Goal: Transaction & Acquisition: Purchase product/service

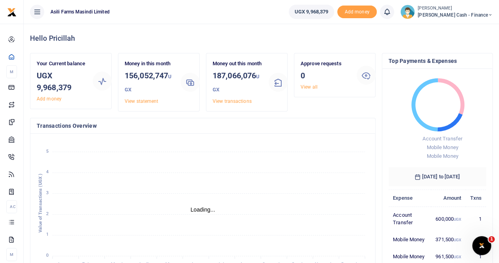
scroll to position [6, 6]
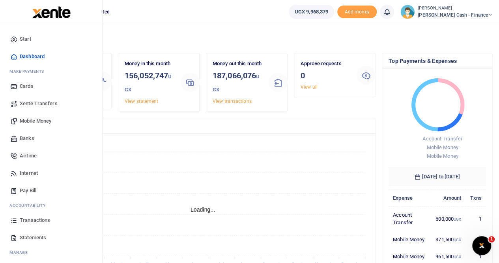
click at [37, 121] on span "Mobile Money" at bounding box center [36, 121] width 32 height 8
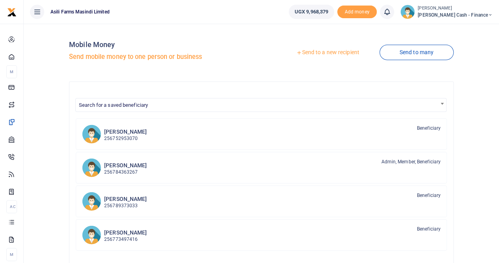
click at [330, 53] on link "Send to a new recipient" at bounding box center [327, 52] width 103 height 14
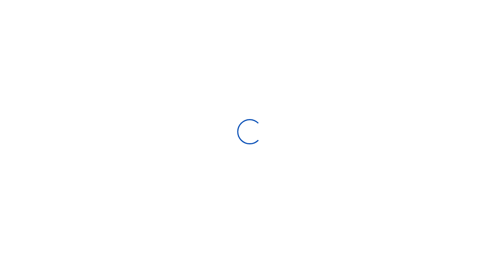
select select
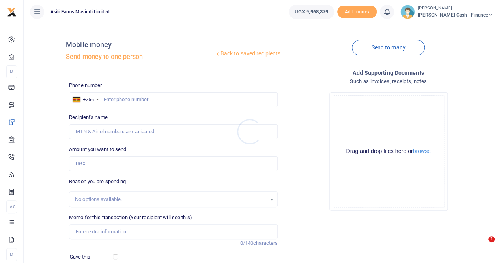
click at [116, 100] on div at bounding box center [249, 131] width 499 height 263
click at [116, 100] on input "text" at bounding box center [173, 99] width 209 height 15
paste input "0774474051"
type input "0774474051"
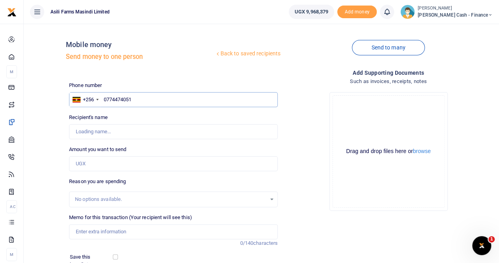
type input "Patrick Erotu"
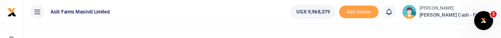
type input "0774474051"
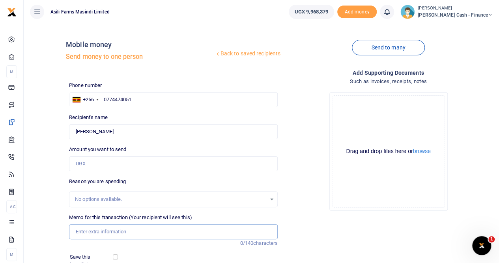
click at [79, 232] on input "Memo for this transaction (Your recipient will see this)" at bounding box center [173, 231] width 209 height 15
paste input "ransport, accomodation and meals in Kampala"
click at [74, 230] on input "ransport, accomodation and meals in Kampala" at bounding box center [173, 231] width 209 height 15
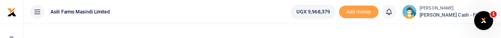
type input "transport, accomodation and meals in Kampala"
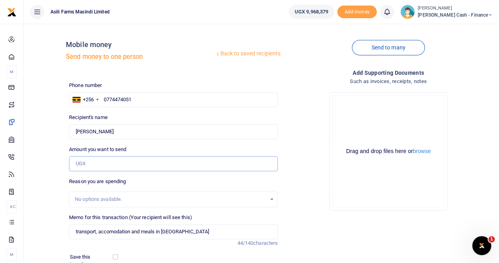
click at [83, 164] on input "Amount you want to send" at bounding box center [173, 163] width 209 height 15
paste input "185,000"
type input "185,000"
click at [424, 152] on button "browse" at bounding box center [422, 151] width 18 height 6
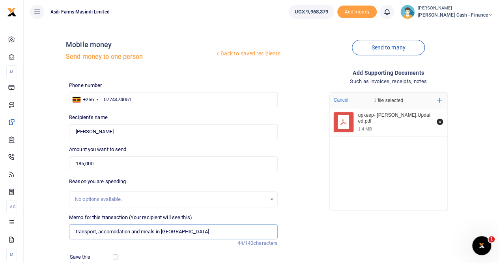
click at [77, 235] on input "transport, accomodation and meals in Kampala" at bounding box center [173, 231] width 209 height 15
click at [75, 230] on input "transport, accomodation and meals in Kampala" at bounding box center [173, 231] width 209 height 15
click at [130, 233] on input "Payment for transport, accomodation and meals in Kampala" at bounding box center [173, 231] width 209 height 15
click at [222, 231] on input "Payment for transport accomodation and meals in Kampala" at bounding box center [173, 231] width 209 height 15
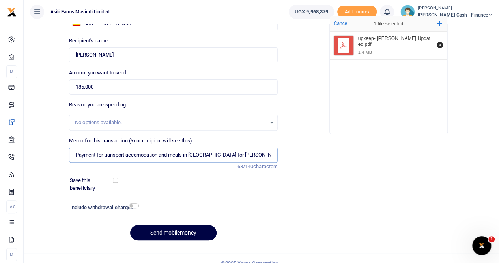
scroll to position [86, 0]
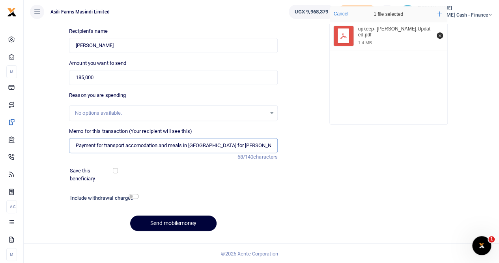
type input "Payment for transport accomodation and meals in [GEOGRAPHIC_DATA] for [PERSON_N…"
click at [168, 221] on button "Send mobilemoney" at bounding box center [173, 222] width 86 height 15
click at [111, 45] on input "Found" at bounding box center [173, 45] width 209 height 15
click at [75, 45] on input "Found" at bounding box center [173, 45] width 209 height 15
click at [255, 143] on input "Payment for transport accomodation and meals in [GEOGRAPHIC_DATA] for [PERSON_N…" at bounding box center [173, 145] width 209 height 15
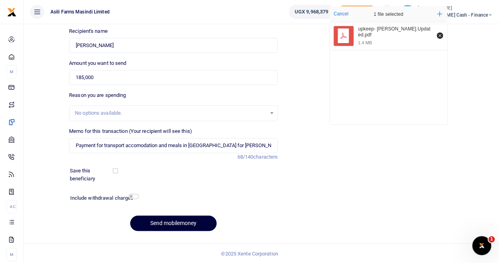
click at [168, 222] on button "Send mobilemoney" at bounding box center [173, 222] width 86 height 15
click at [108, 43] on input "Found" at bounding box center [173, 45] width 209 height 15
click at [111, 45] on input "Found" at bounding box center [173, 45] width 209 height 15
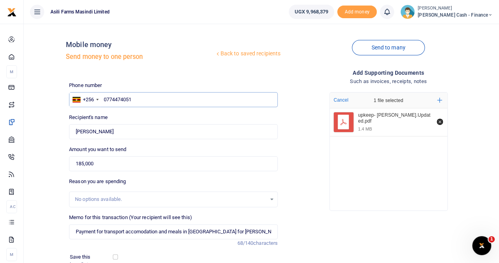
click at [134, 97] on input "0774474051" at bounding box center [173, 99] width 209 height 15
click at [102, 100] on input "0774474051" at bounding box center [173, 99] width 209 height 15
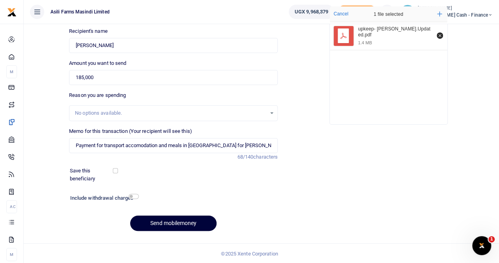
type input "0774474051"
click at [158, 220] on button "Send mobilemoney" at bounding box center [173, 222] width 86 height 15
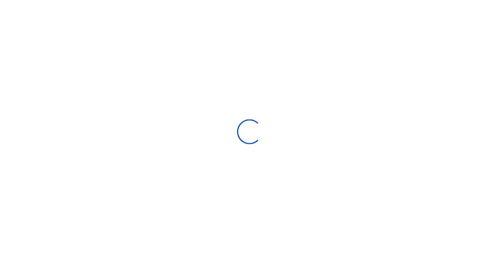
scroll to position [86, 0]
select select
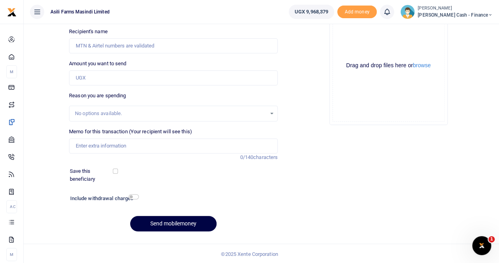
scroll to position [0, 0]
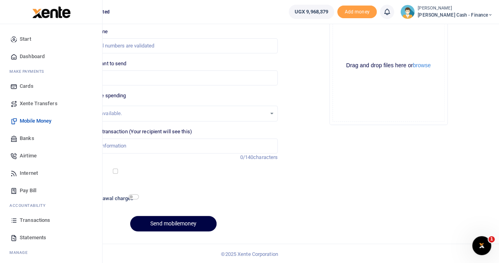
click at [44, 220] on span "Transactions" at bounding box center [35, 220] width 30 height 8
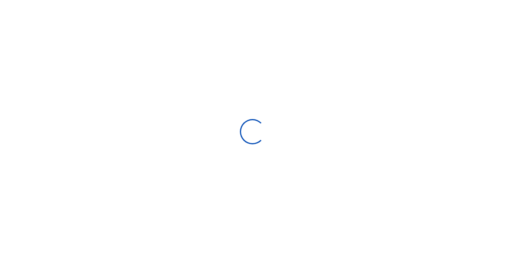
type input "[DATE] - [DATE]"
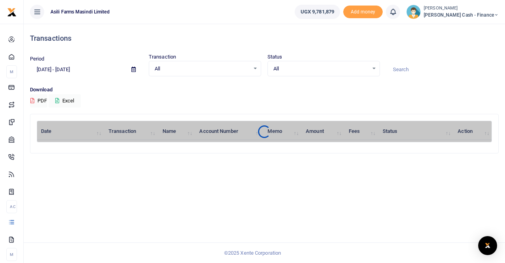
click at [284, 152] on div "Search: Date Transaction Name Account Number Memo Amount Fees Status Action" at bounding box center [264, 133] width 468 height 39
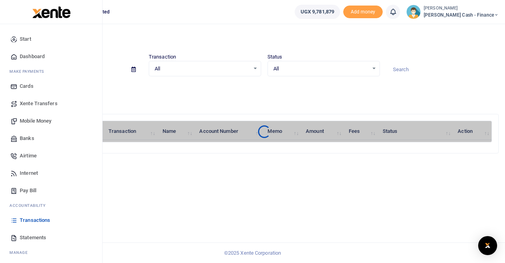
click at [28, 217] on span "Transactions" at bounding box center [35, 220] width 30 height 8
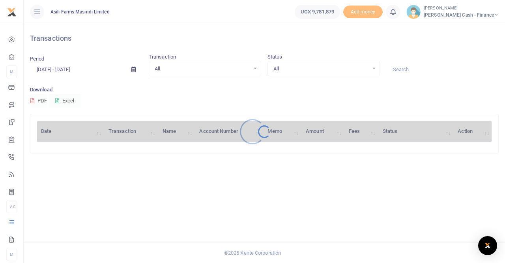
click at [28, 217] on div at bounding box center [252, 131] width 505 height 263
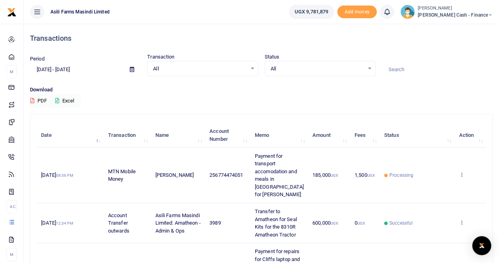
click at [464, 171] on icon at bounding box center [461, 174] width 5 height 6
click at [439, 180] on link "View details" at bounding box center [433, 183] width 62 height 11
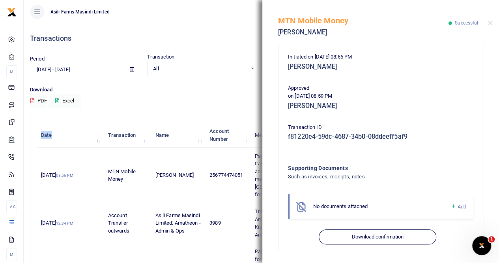
click at [458, 206] on span "Add" at bounding box center [462, 206] width 9 height 6
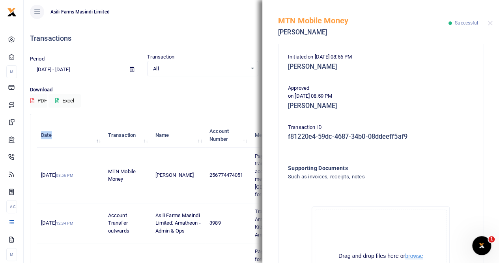
click at [414, 254] on button "browse" at bounding box center [415, 256] width 18 height 6
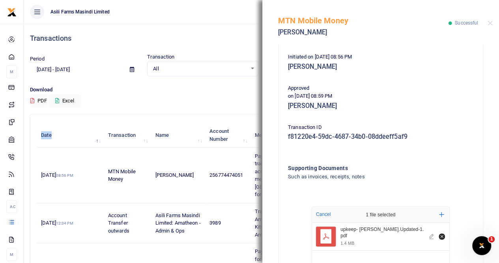
scroll to position [253, 0]
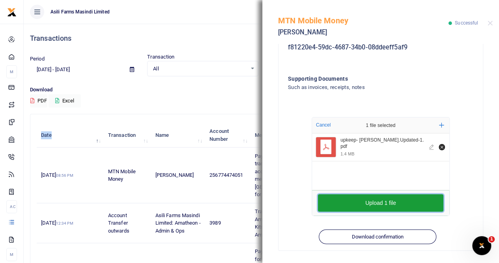
click at [400, 203] on button "Upload 1 file" at bounding box center [381, 202] width 126 height 17
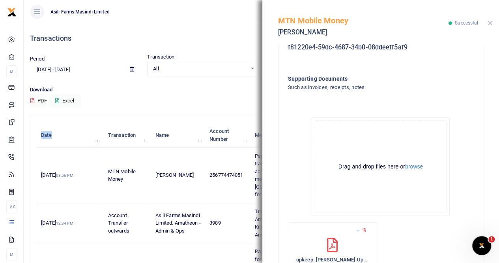
click at [490, 23] on button "Close" at bounding box center [490, 23] width 5 height 5
